Goal: Check status: Check status

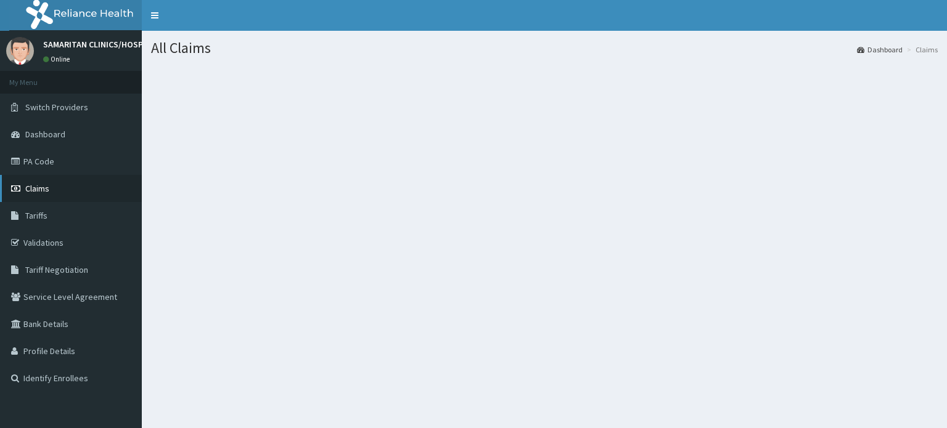
click at [38, 184] on span "Claims" at bounding box center [37, 188] width 24 height 11
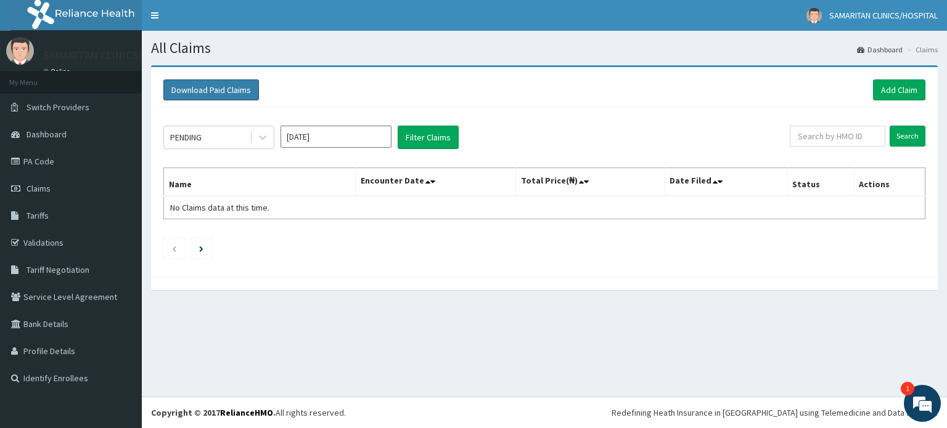
scroll to position [1541, 0]
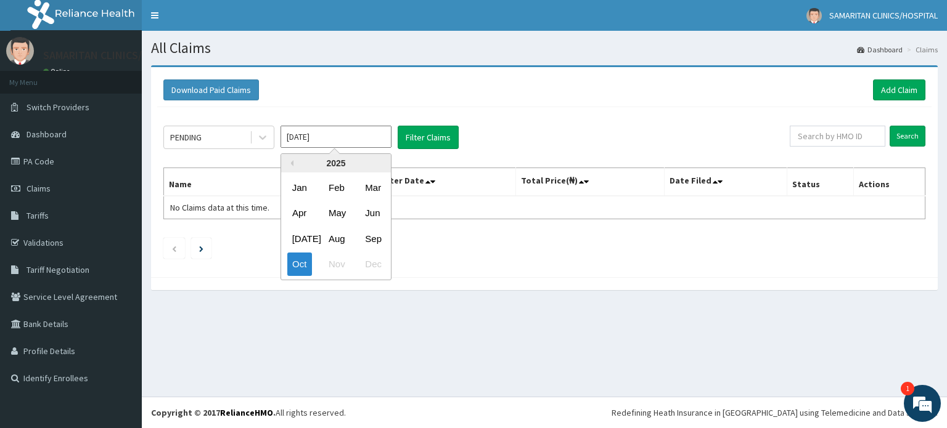
click at [375, 138] on input "Oct 2025" at bounding box center [335, 137] width 111 height 22
click at [340, 238] on div "Aug" at bounding box center [336, 238] width 25 height 23
type input "Aug 2025"
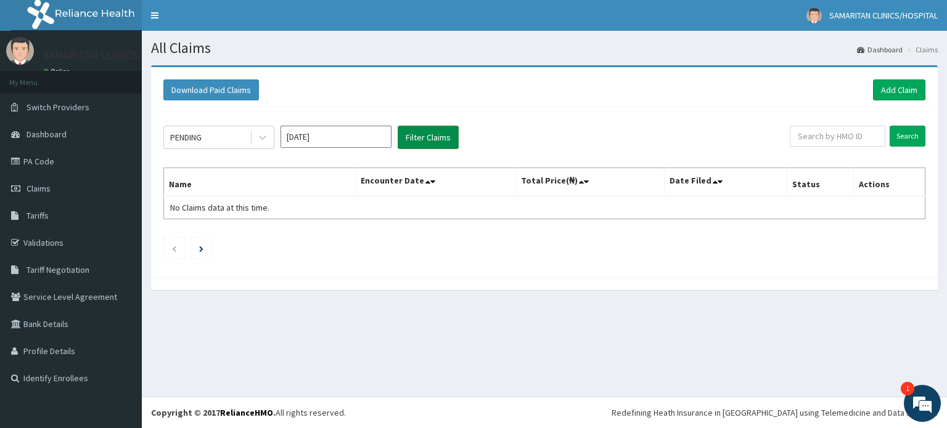
click at [417, 137] on button "Filter Claims" at bounding box center [428, 137] width 61 height 23
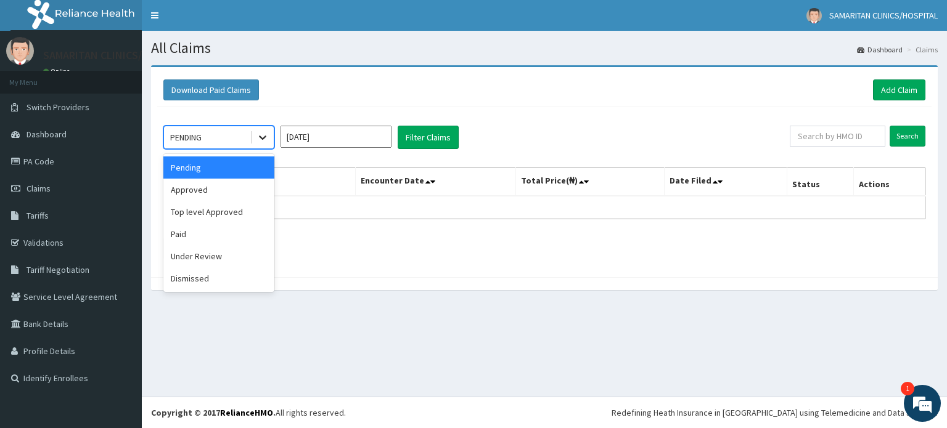
click at [263, 142] on icon at bounding box center [262, 137] width 12 height 12
click at [242, 247] on div "Under Review" at bounding box center [218, 256] width 111 height 22
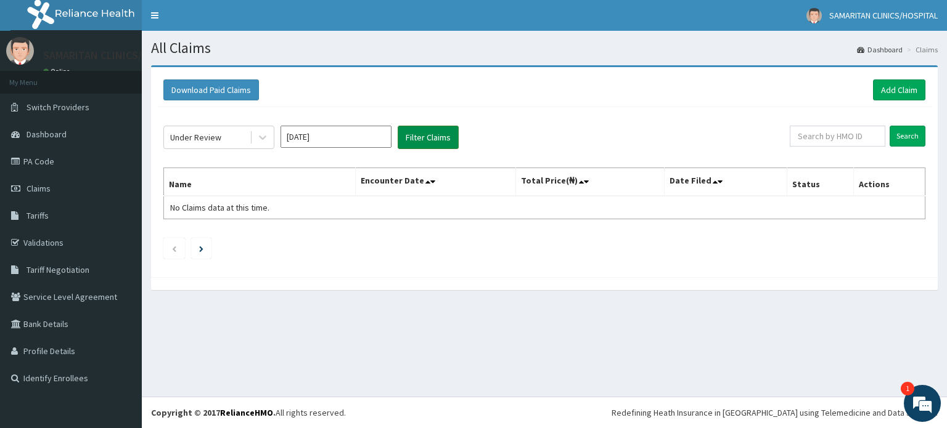
click at [429, 137] on button "Filter Claims" at bounding box center [428, 137] width 61 height 23
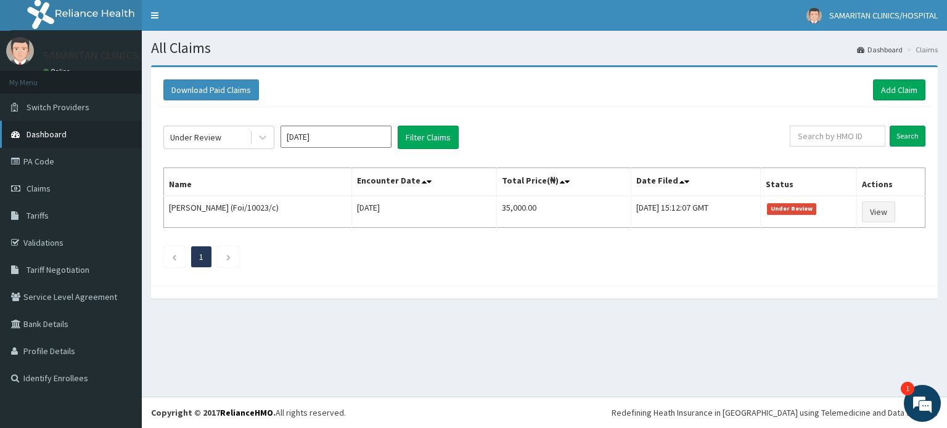
click at [48, 135] on span "Dashboard" at bounding box center [47, 134] width 40 height 11
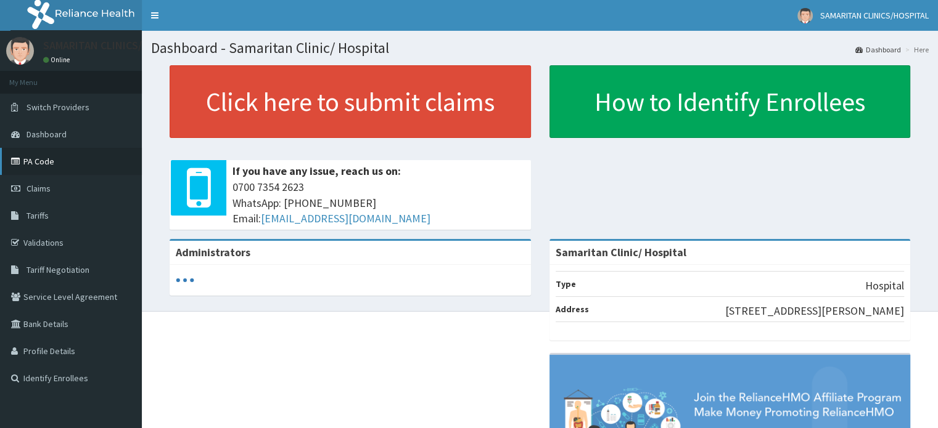
click at [51, 158] on link "PA Code" at bounding box center [71, 161] width 142 height 27
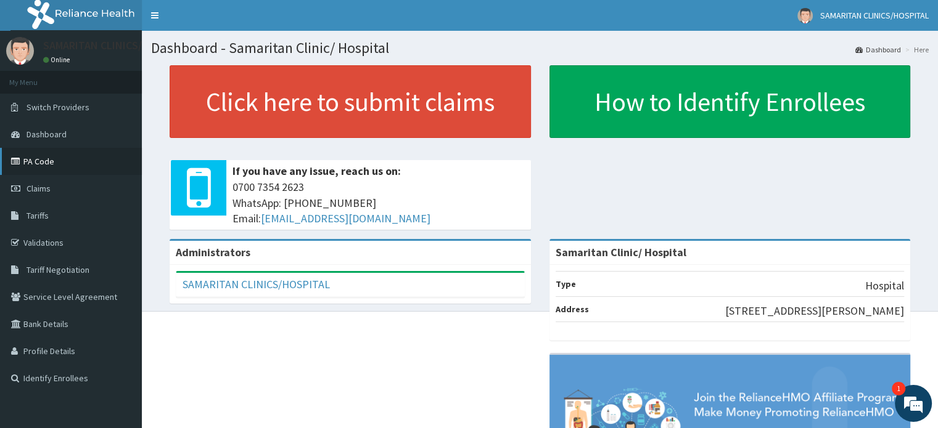
click at [28, 165] on link "PA Code" at bounding box center [71, 161] width 142 height 27
